Goal: Task Accomplishment & Management: Use online tool/utility

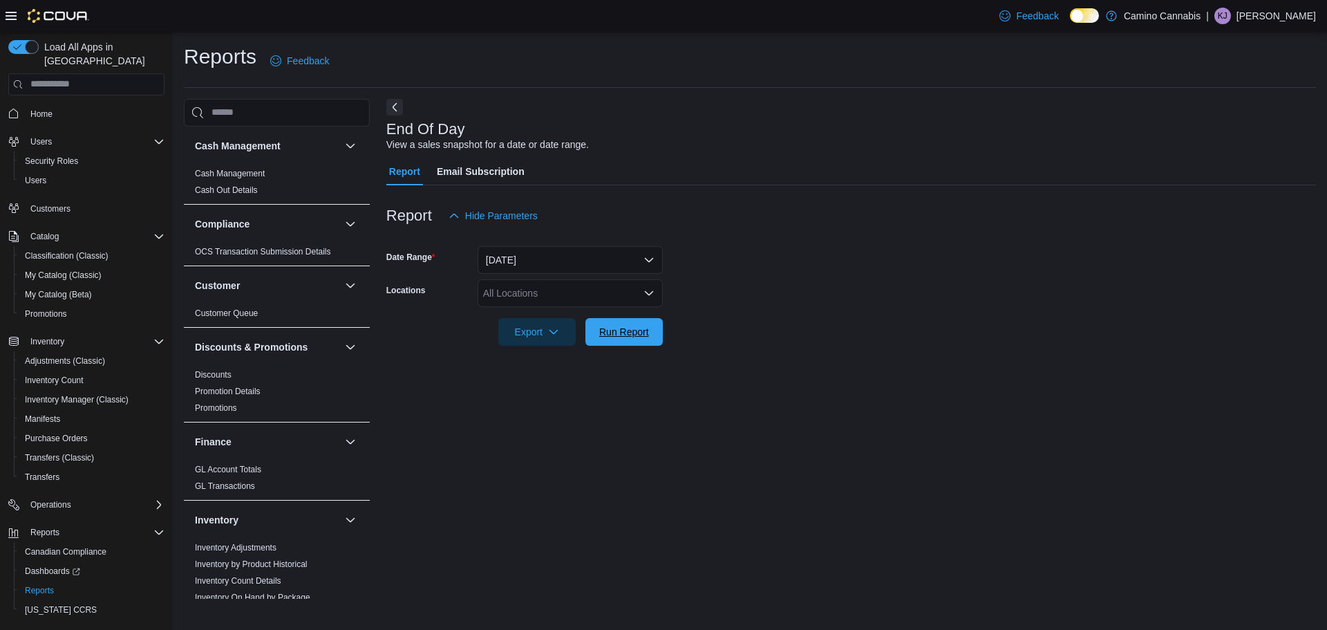
drag, startPoint x: 630, startPoint y: 329, endPoint x: 772, endPoint y: 285, distance: 148.5
click at [630, 330] on span "Run Report" at bounding box center [624, 332] width 50 height 14
